Goal: Find specific page/section: Find specific page/section

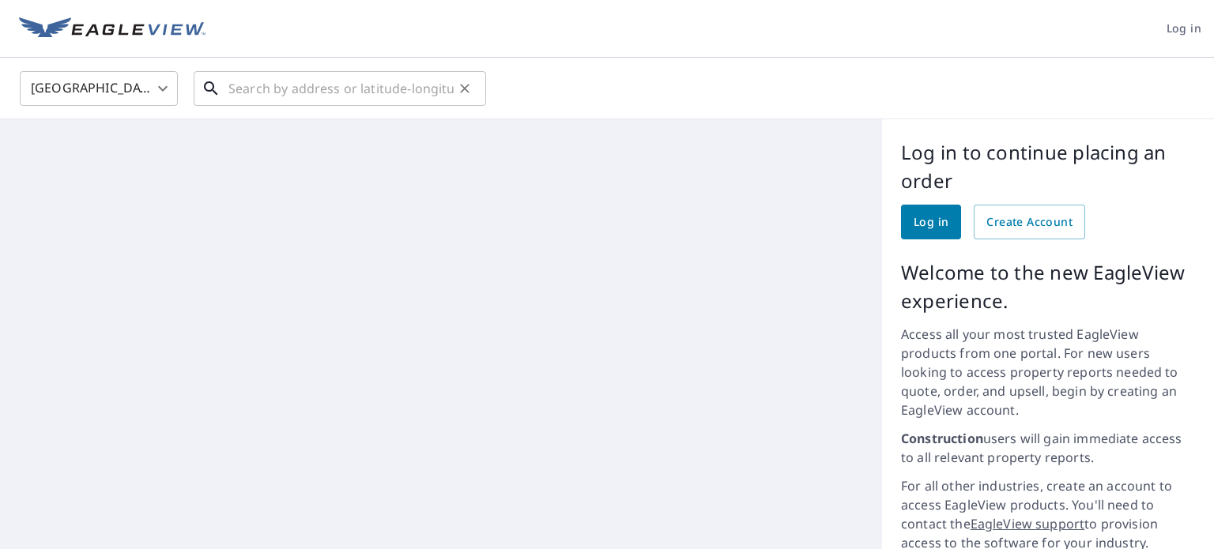
click at [255, 85] on input "text" at bounding box center [340, 88] width 225 height 44
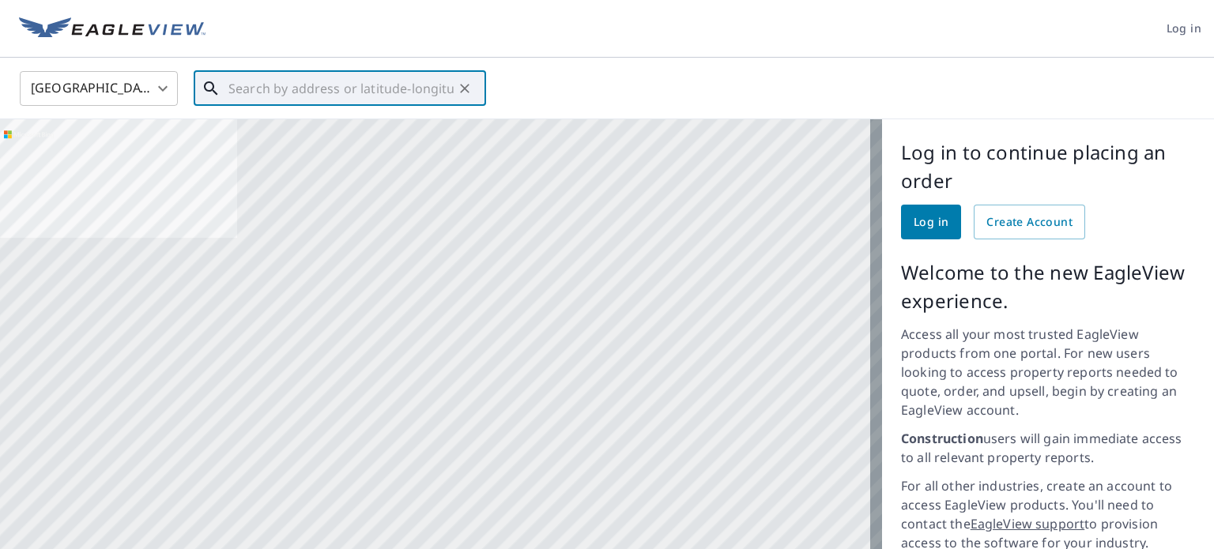
paste input "[STREET_ADDRESS][PERSON_NAME]"
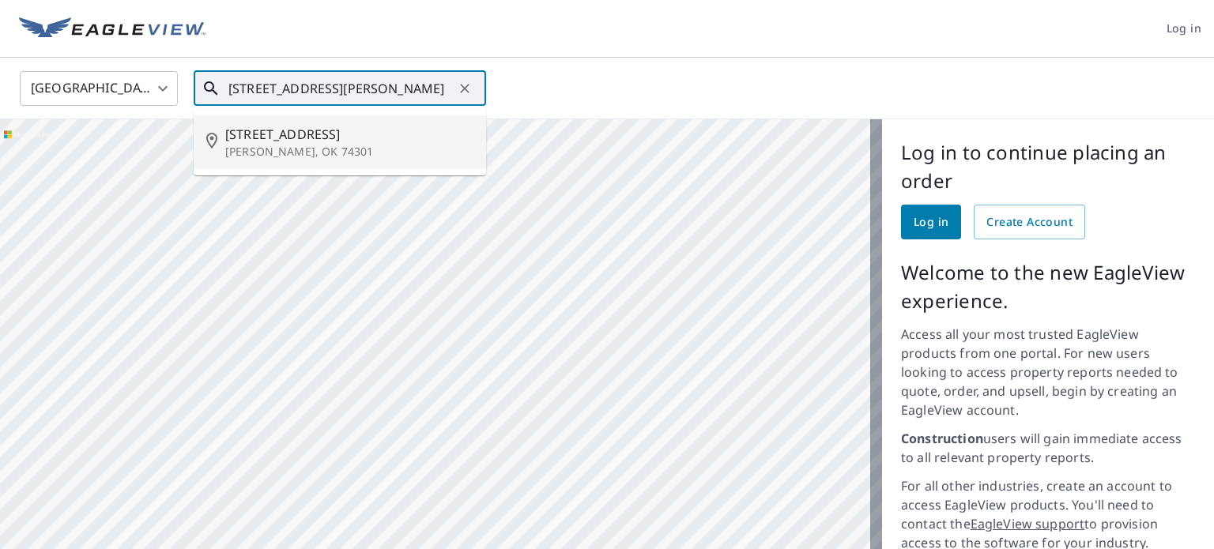
click at [275, 134] on span "[STREET_ADDRESS]" at bounding box center [349, 134] width 248 height 19
type input "[STREET_ADDRESS][PERSON_NAME]"
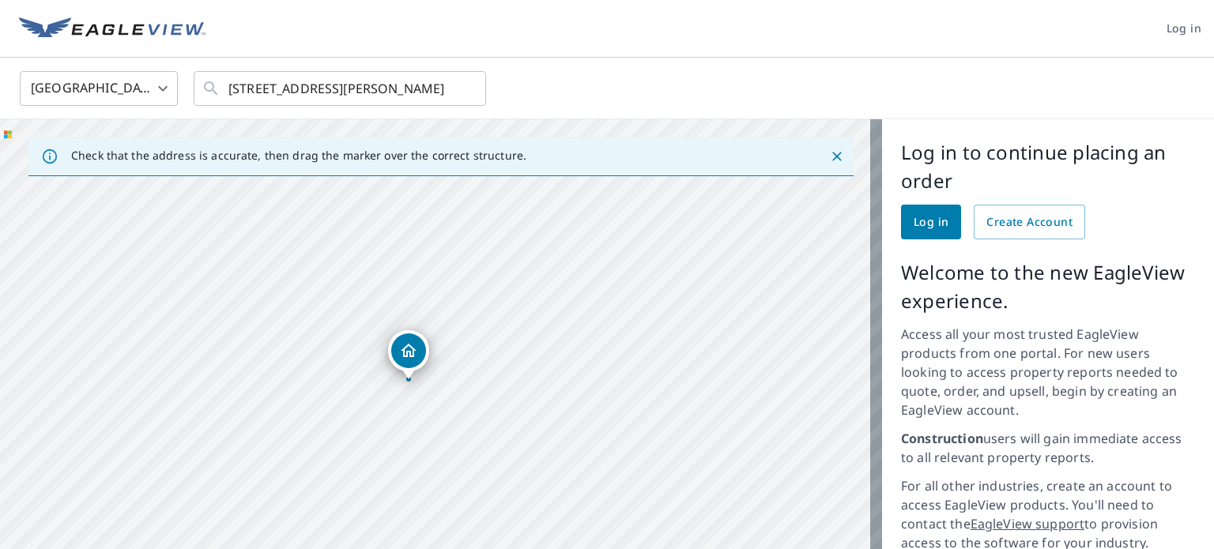
drag, startPoint x: 519, startPoint y: 447, endPoint x: 522, endPoint y: 259, distance: 189.0
click at [522, 259] on div "[STREET_ADDRESS][PERSON_NAME]" at bounding box center [441, 425] width 882 height 613
drag, startPoint x: 613, startPoint y: 282, endPoint x: 451, endPoint y: 396, distance: 198.0
click at [451, 396] on div "[STREET_ADDRESS][PERSON_NAME]" at bounding box center [441, 425] width 882 height 613
drag, startPoint x: 477, startPoint y: 315, endPoint x: 708, endPoint y: 345, distance: 232.8
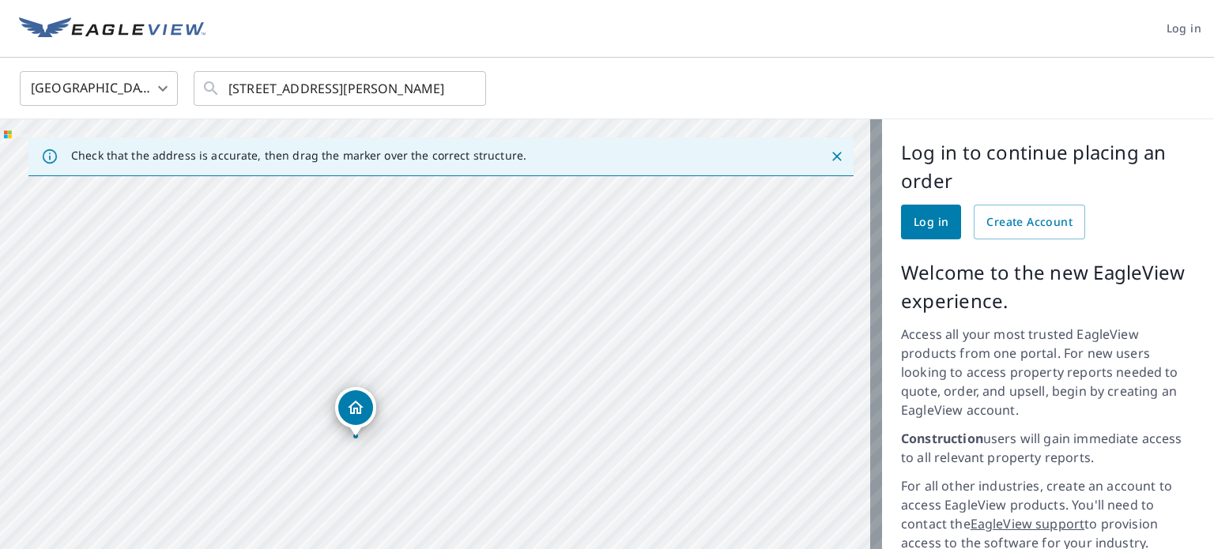
click at [708, 345] on div "[STREET_ADDRESS][PERSON_NAME]" at bounding box center [441, 425] width 882 height 613
drag, startPoint x: 572, startPoint y: 323, endPoint x: 426, endPoint y: 287, distance: 150.7
click at [426, 287] on div "[STREET_ADDRESS][PERSON_NAME]" at bounding box center [441, 425] width 882 height 613
drag, startPoint x: 600, startPoint y: 376, endPoint x: 594, endPoint y: 346, distance: 30.7
click at [594, 346] on div "[STREET_ADDRESS][PERSON_NAME]" at bounding box center [441, 425] width 882 height 613
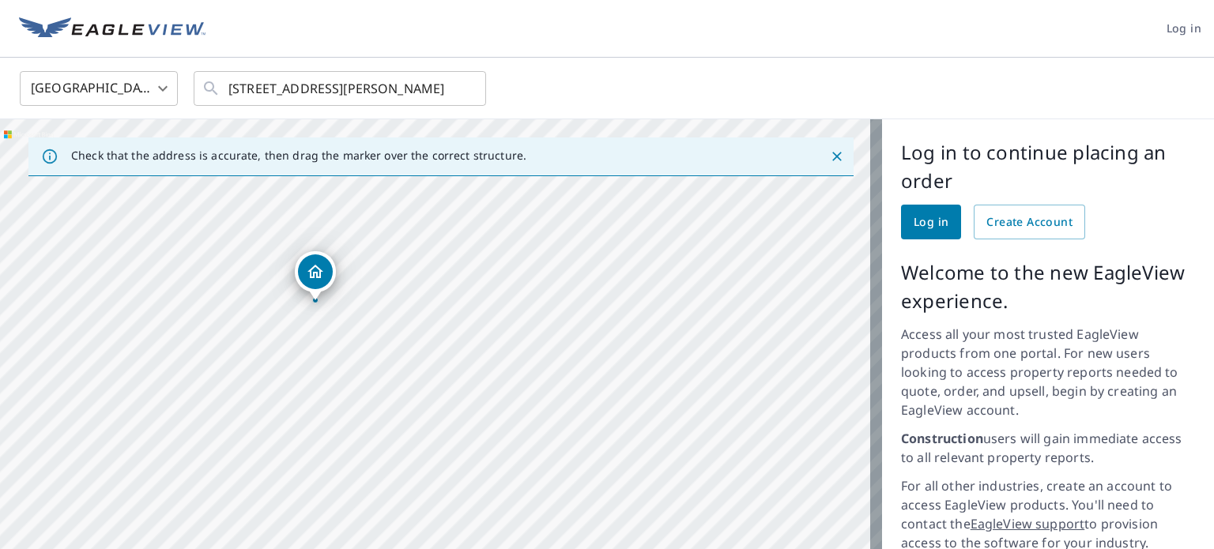
drag, startPoint x: 636, startPoint y: 356, endPoint x: 636, endPoint y: 347, distance: 8.7
click at [636, 347] on div "[STREET_ADDRESS][PERSON_NAME]" at bounding box center [441, 425] width 882 height 613
drag, startPoint x: 567, startPoint y: 331, endPoint x: 626, endPoint y: 456, distance: 138.3
click at [626, 456] on div "[STREET_ADDRESS][PERSON_NAME]" at bounding box center [441, 425] width 882 height 613
drag, startPoint x: 623, startPoint y: 372, endPoint x: 614, endPoint y: 369, distance: 9.3
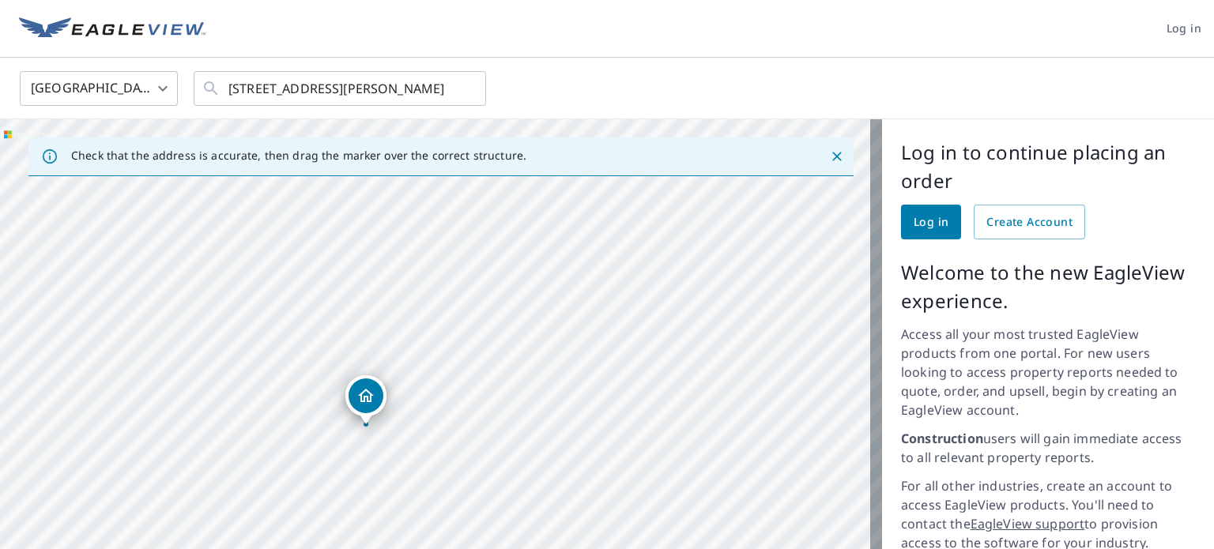
click at [614, 369] on div "[STREET_ADDRESS][PERSON_NAME]" at bounding box center [441, 425] width 882 height 613
